Goal: Task Accomplishment & Management: Manage account settings

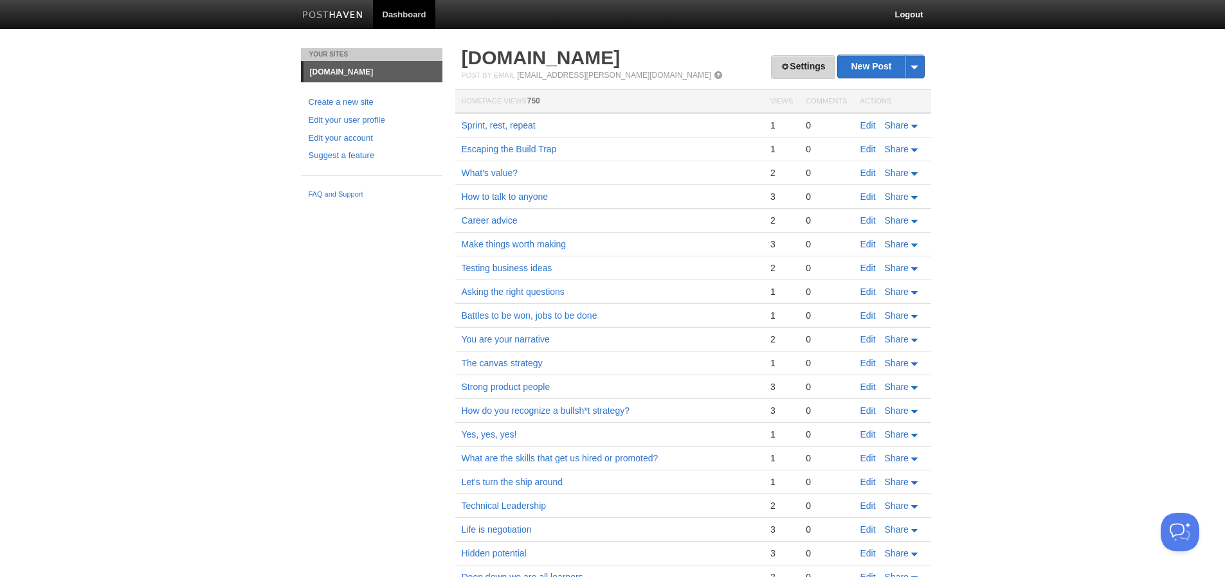
click at [785, 77] on link "Settings" at bounding box center [803, 67] width 64 height 24
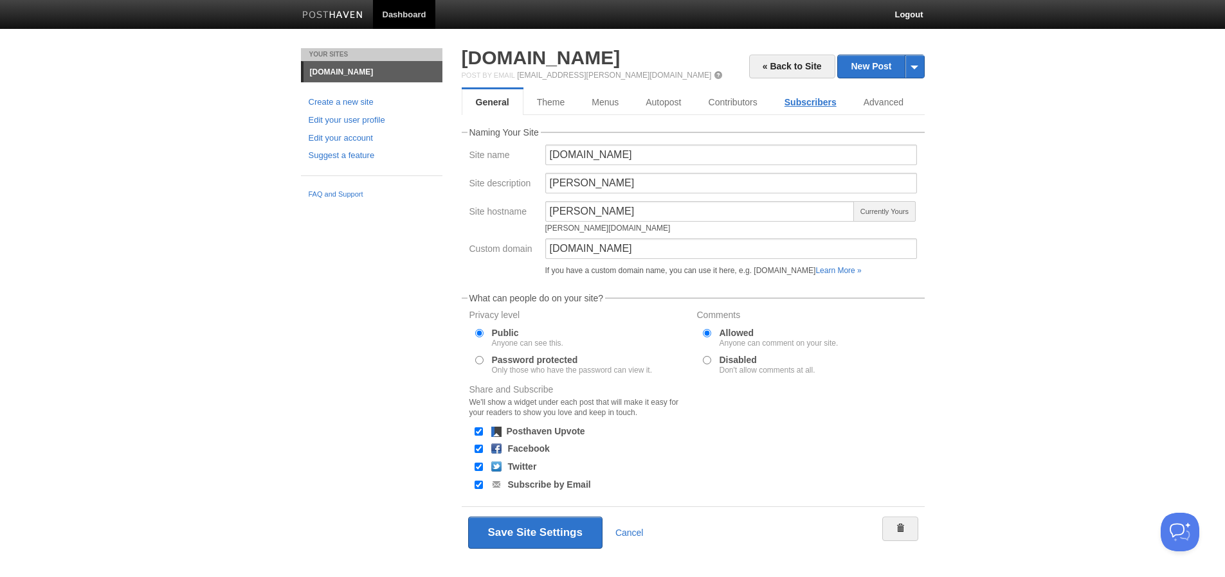
click at [810, 108] on link "Subscribers" at bounding box center [810, 102] width 79 height 26
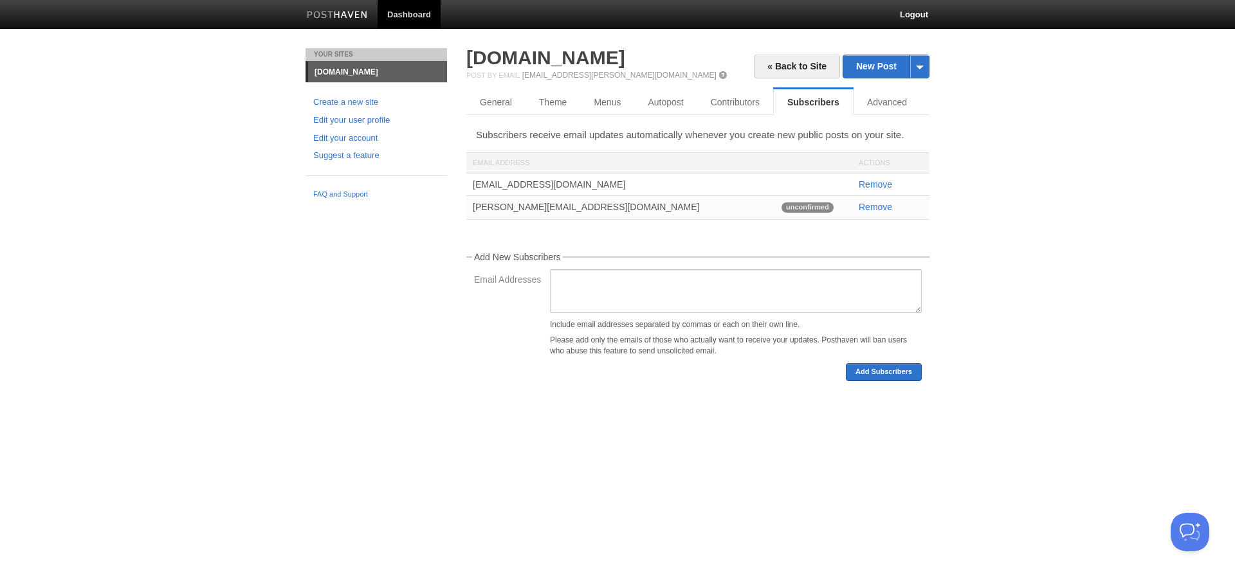
click at [353, 24] on link at bounding box center [337, 16] width 80 height 29
